Goal: Navigation & Orientation: Find specific page/section

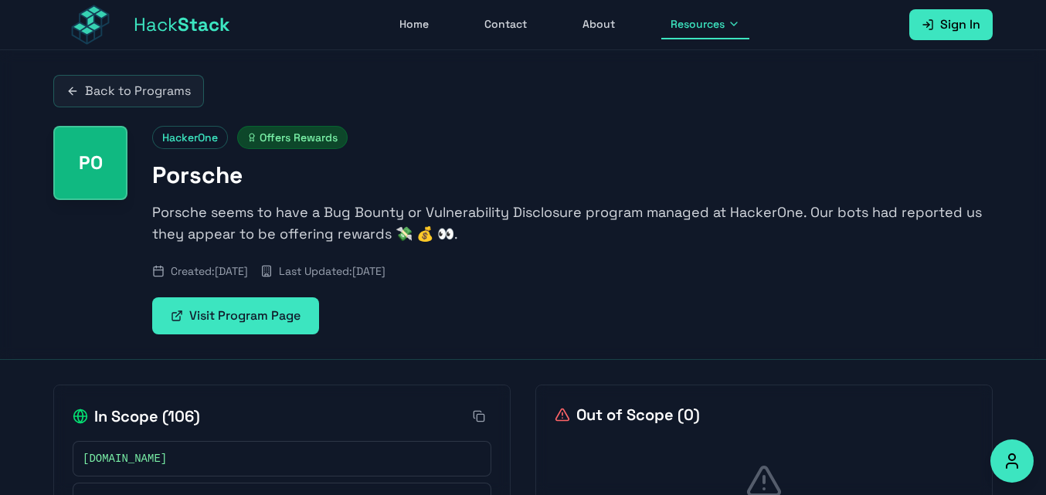
click at [123, 93] on link "Back to Programs" at bounding box center [128, 91] width 151 height 32
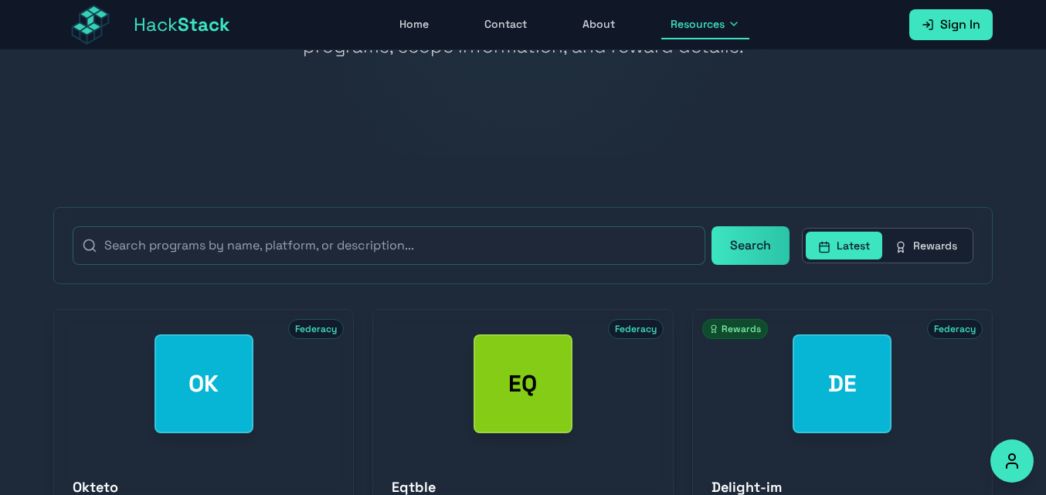
scroll to position [195, 0]
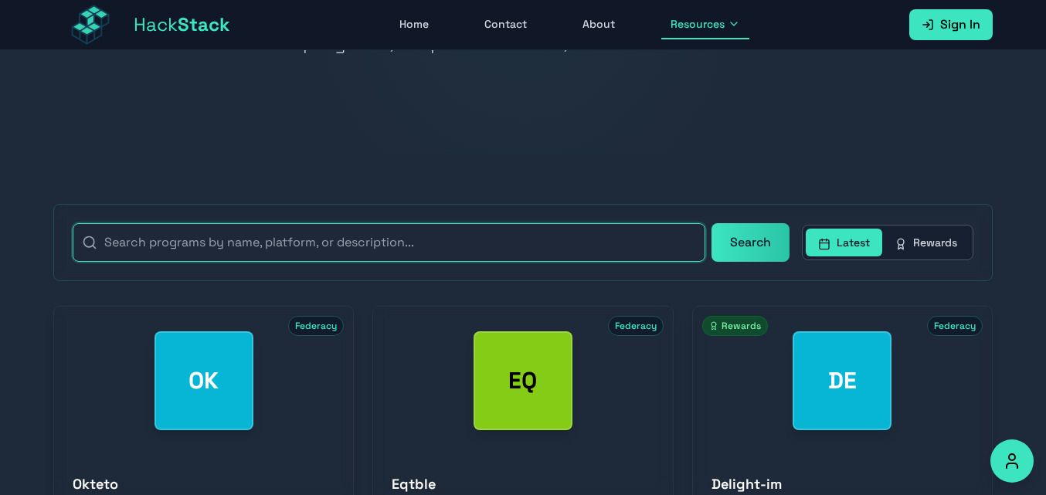
click at [616, 246] on input "text" at bounding box center [389, 242] width 633 height 39
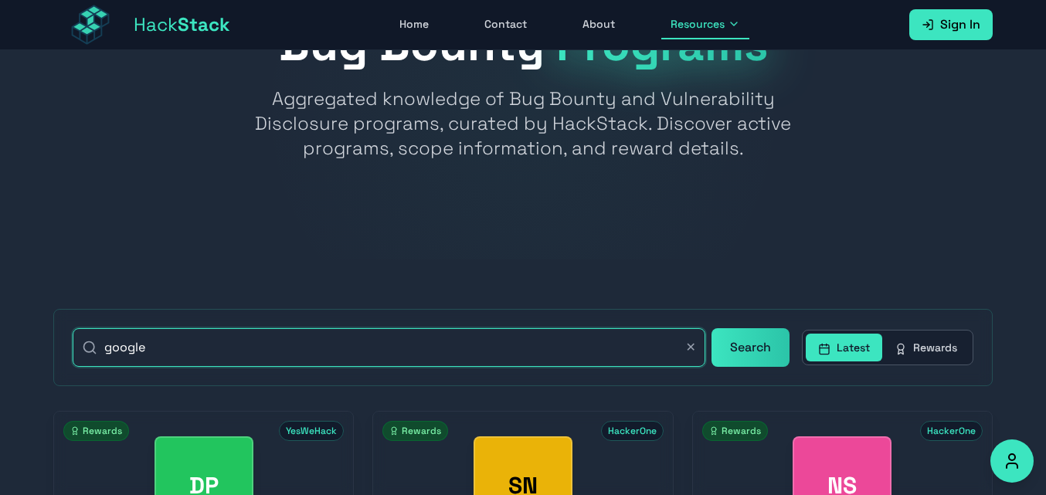
scroll to position [129, 0]
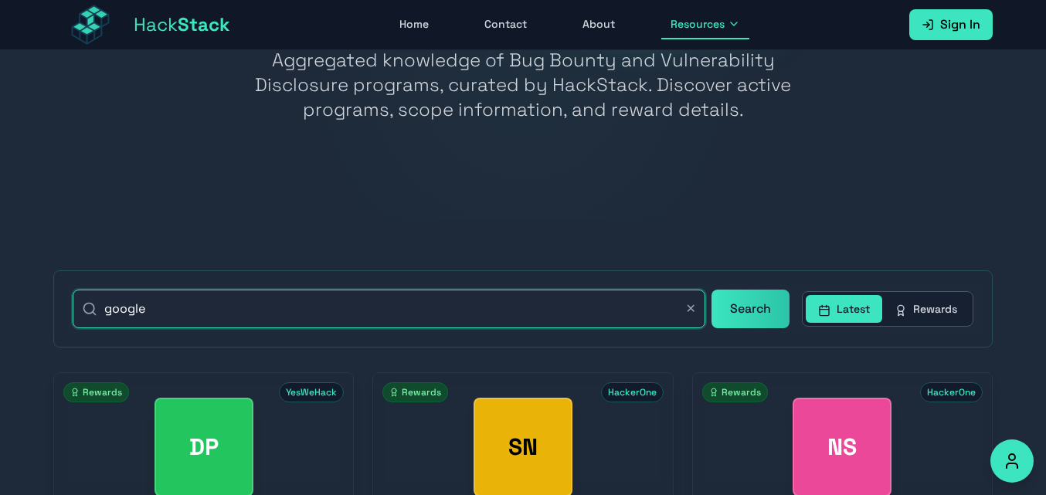
click at [321, 313] on input "google" at bounding box center [389, 309] width 633 height 39
paste input "intuit"
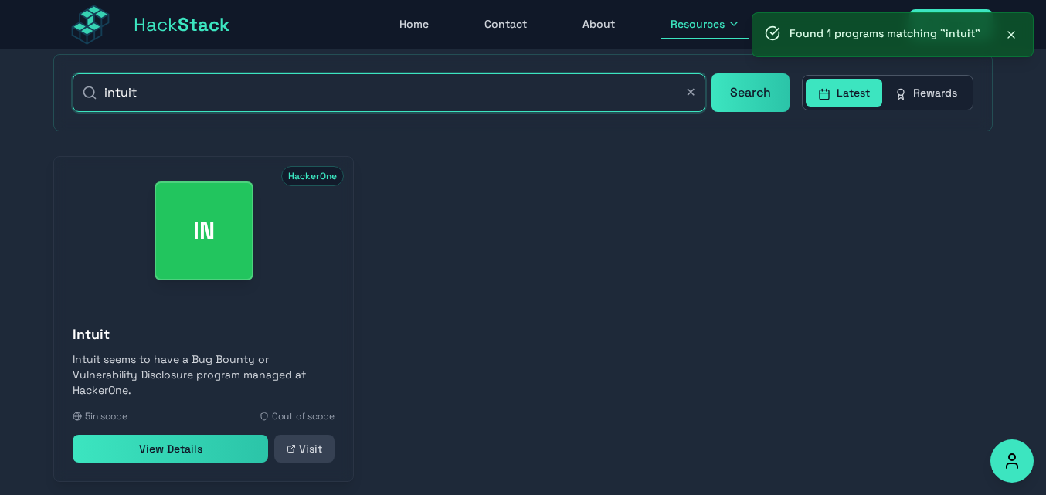
scroll to position [350, 0]
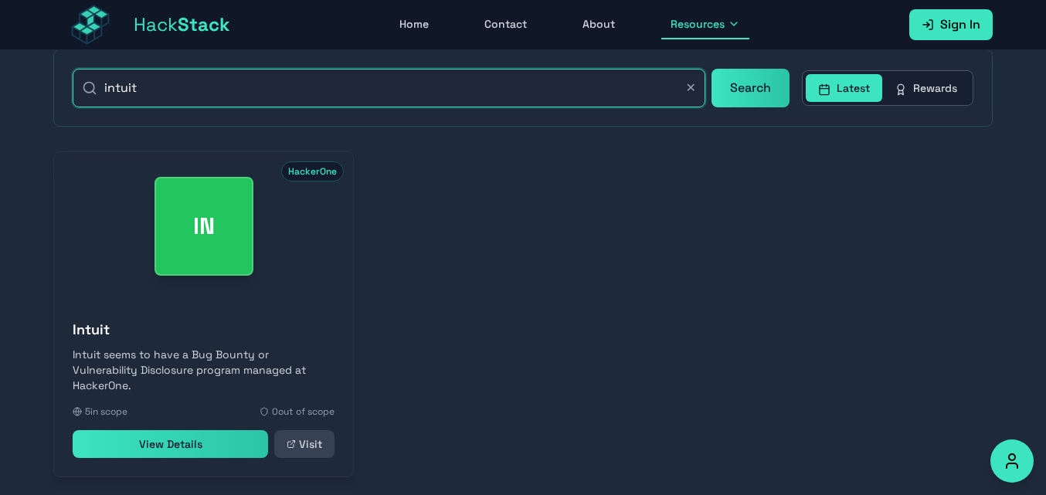
type input "intuit"
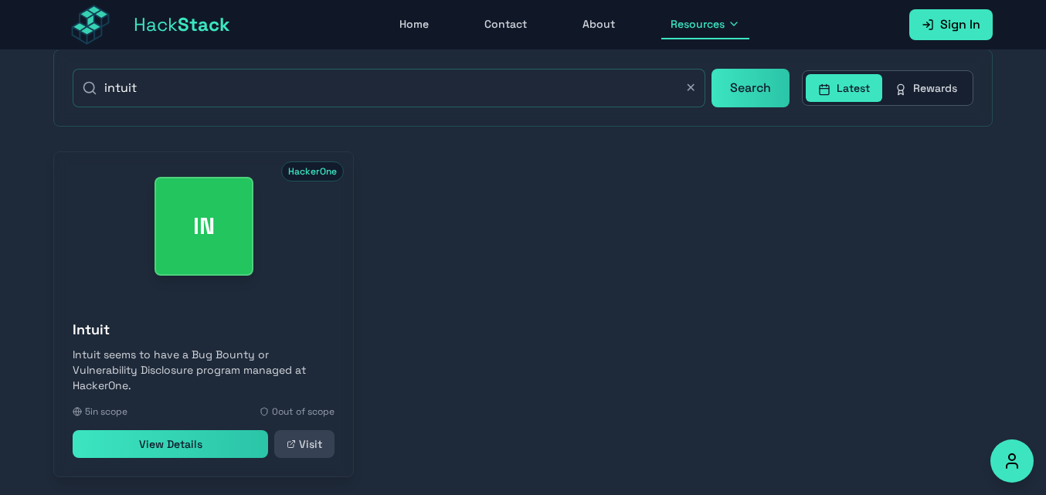
click at [240, 433] on link "View Details" at bounding box center [170, 444] width 195 height 28
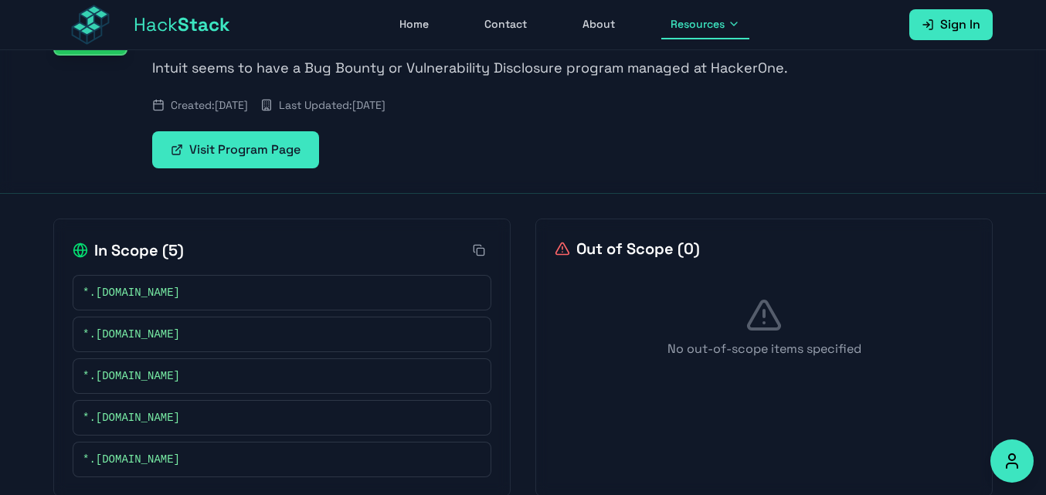
scroll to position [119, 0]
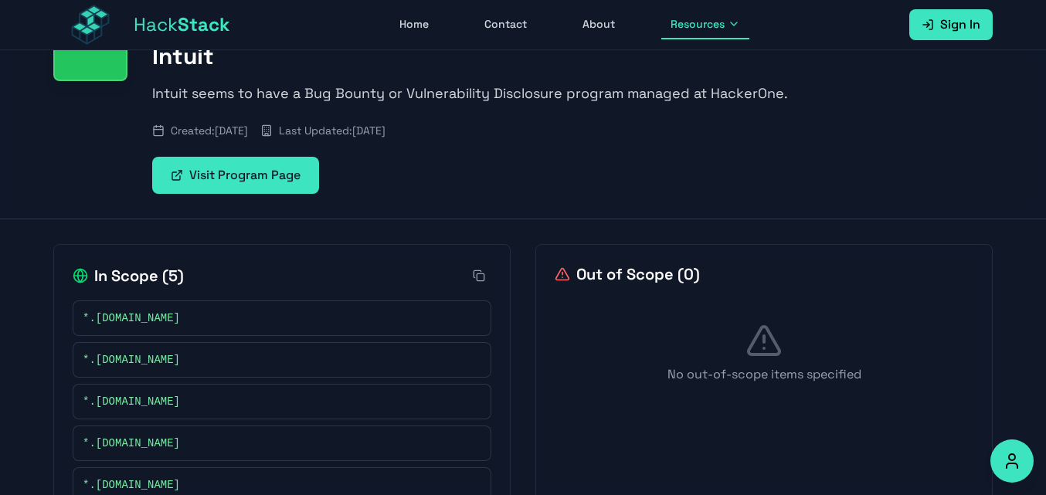
click at [303, 170] on link "Visit Program Page" at bounding box center [235, 175] width 167 height 37
